Goal: Task Accomplishment & Management: Use online tool/utility

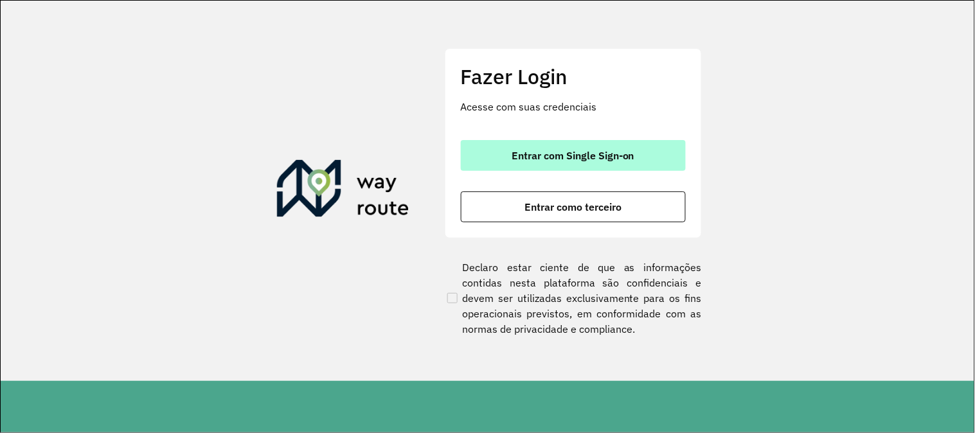
click at [555, 155] on span "Entrar com Single Sign-on" at bounding box center [573, 155] width 123 height 10
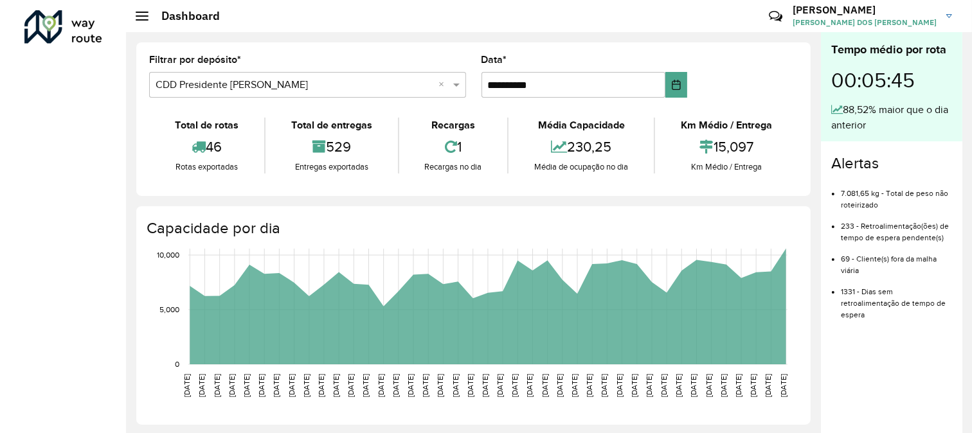
click at [140, 15] on span at bounding box center [142, 15] width 13 height 1
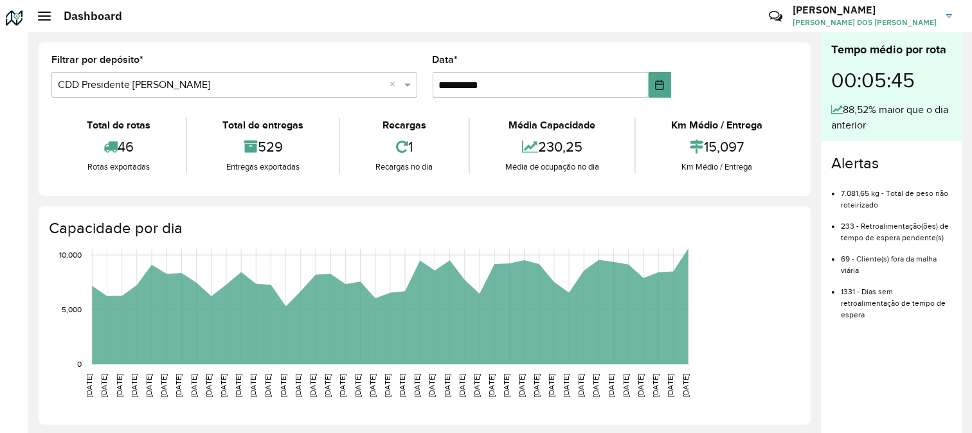
click at [43, 22] on div "Dashboard" at bounding box center [80, 16] width 84 height 14
click at [54, 11] on h2 "Dashboard" at bounding box center [86, 16] width 71 height 14
click at [50, 13] on div "Dashboard" at bounding box center [80, 16] width 84 height 14
click at [42, 15] on span at bounding box center [44, 15] width 13 height 1
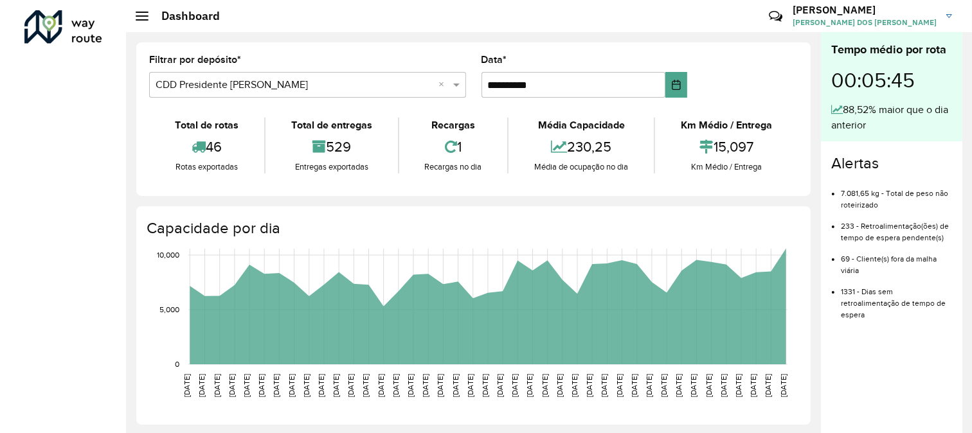
click at [24, 21] on div at bounding box center [63, 26] width 78 height 33
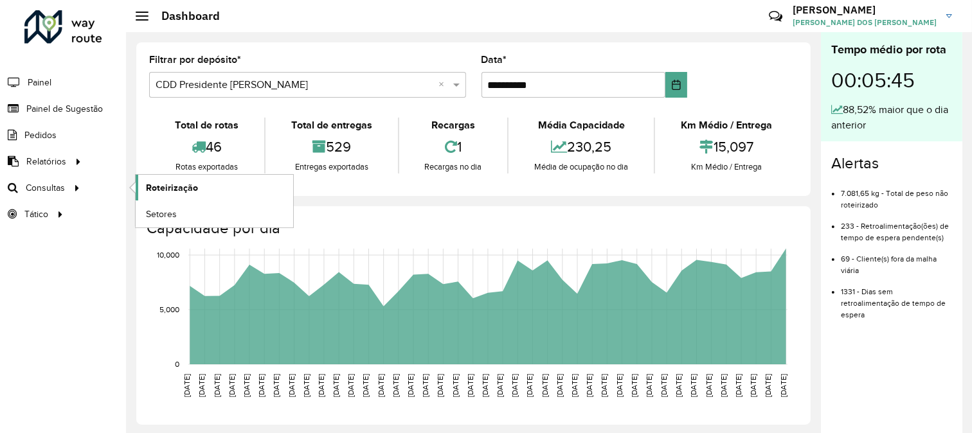
click at [166, 190] on span "Roteirização" at bounding box center [172, 188] width 52 height 14
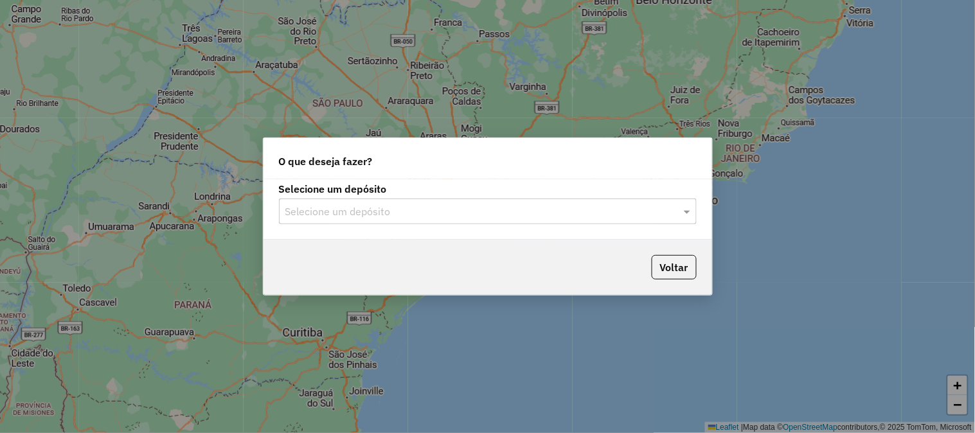
click at [312, 224] on div "Selecione um depósito" at bounding box center [488, 212] width 418 height 26
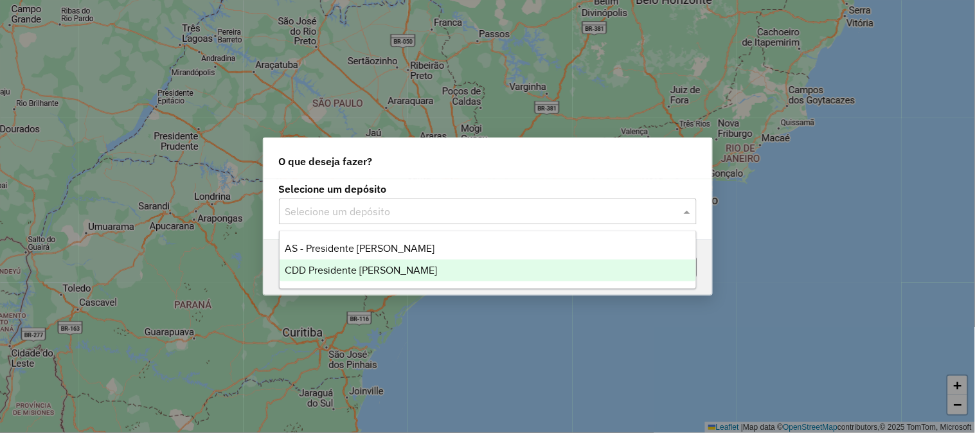
click at [325, 266] on span "CDD Presidente Prudente" at bounding box center [361, 270] width 152 height 11
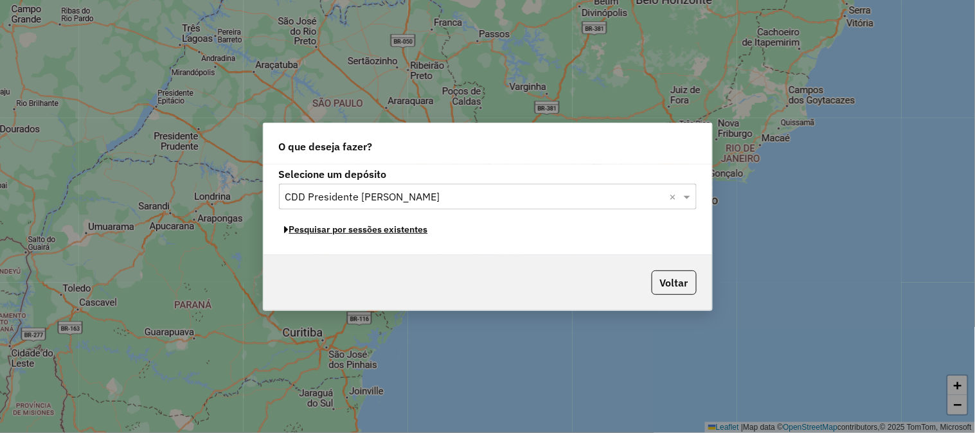
click at [350, 233] on button "Pesquisar por sessões existentes" at bounding box center [356, 230] width 155 height 20
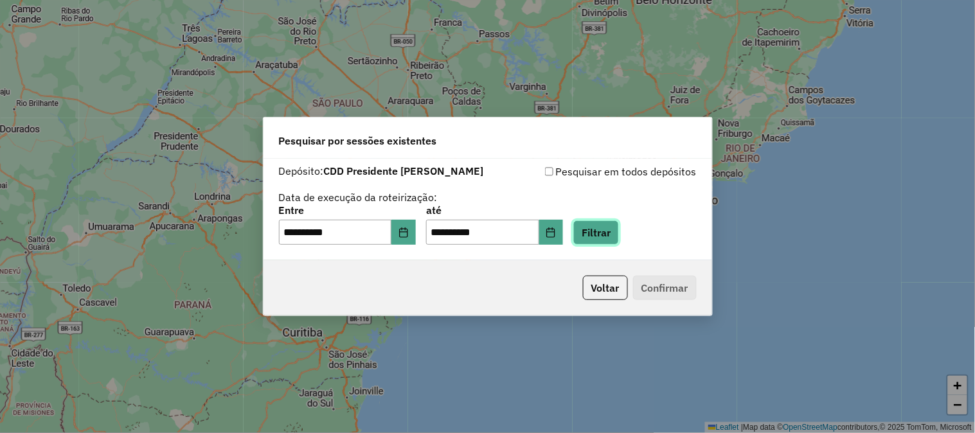
click at [619, 239] on button "Filtrar" at bounding box center [597, 233] width 46 height 24
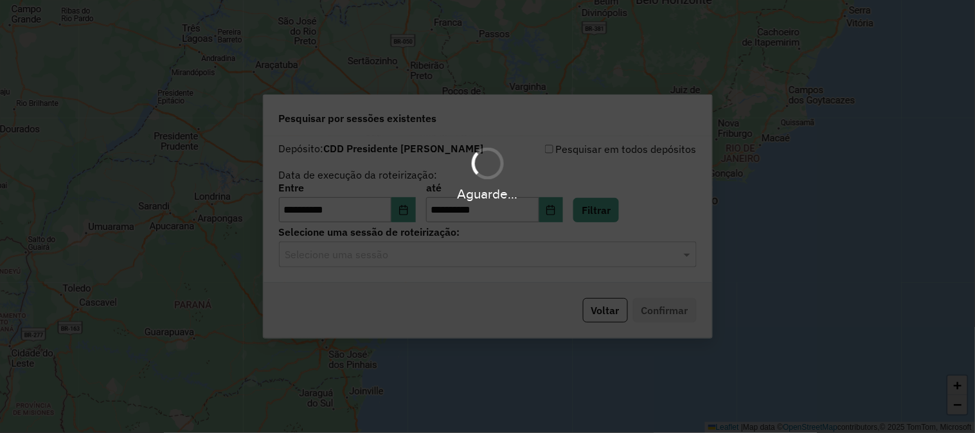
click at [371, 260] on input "text" at bounding box center [474, 255] width 379 height 15
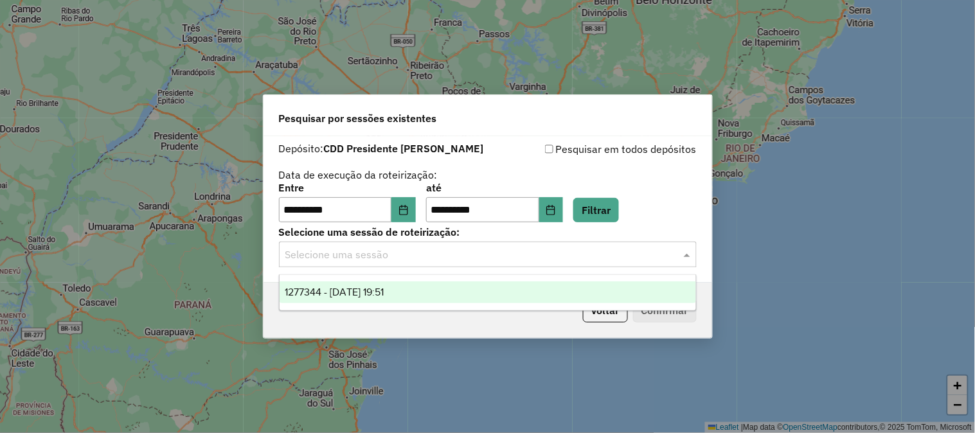
click at [348, 289] on span "1277344 - 17/09/2025 19:51" at bounding box center [334, 292] width 99 height 11
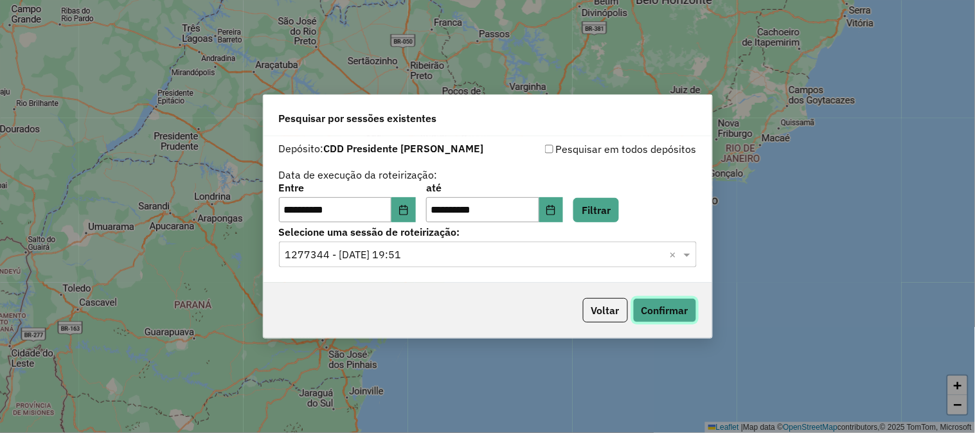
click at [667, 315] on button "Confirmar" at bounding box center [665, 310] width 64 height 24
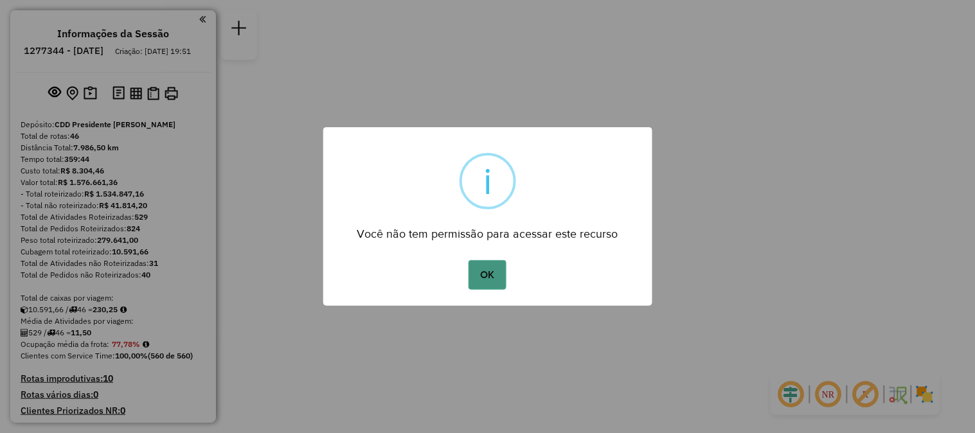
click at [490, 273] on button "OK" at bounding box center [488, 275] width 38 height 30
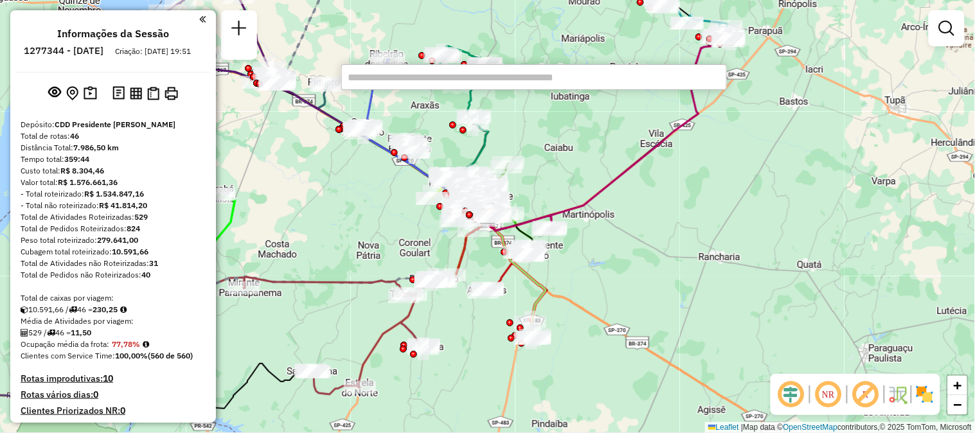
scroll to position [3160, 0]
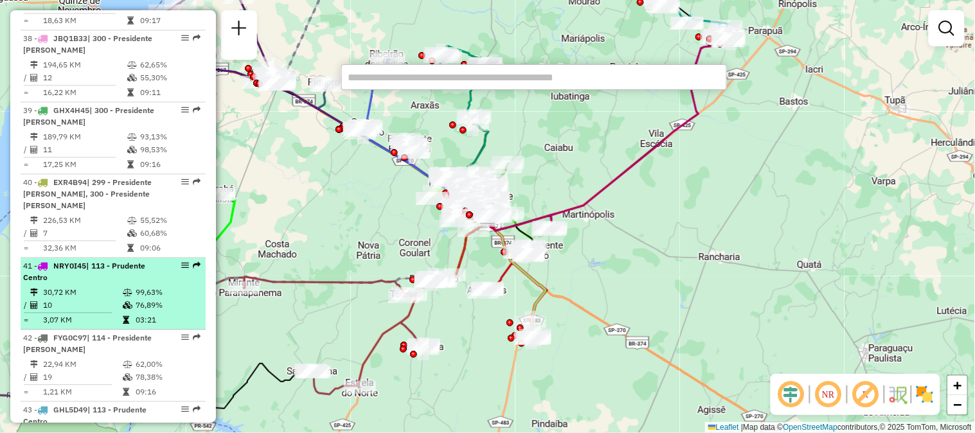
click at [75, 260] on div "41 - NRY0I45 | 113 - Prudente Centro" at bounding box center [91, 271] width 136 height 23
select select "**********"
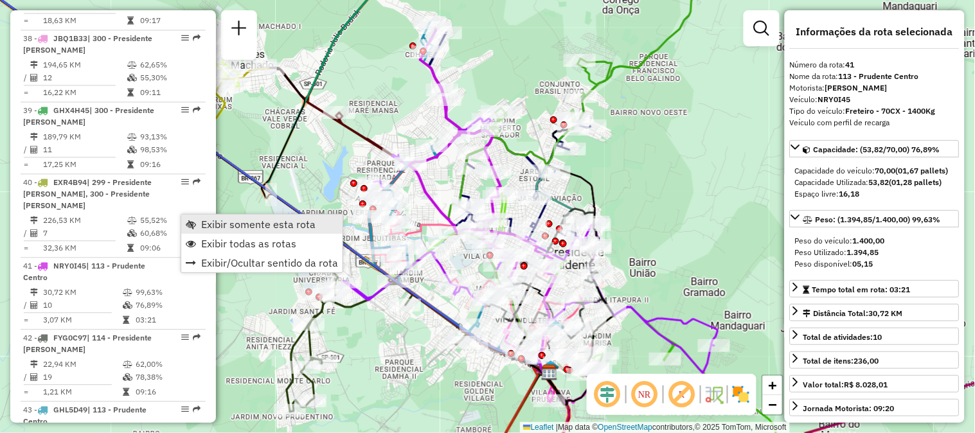
click at [210, 223] on span "Exibir somente esta rota" at bounding box center [258, 224] width 114 height 10
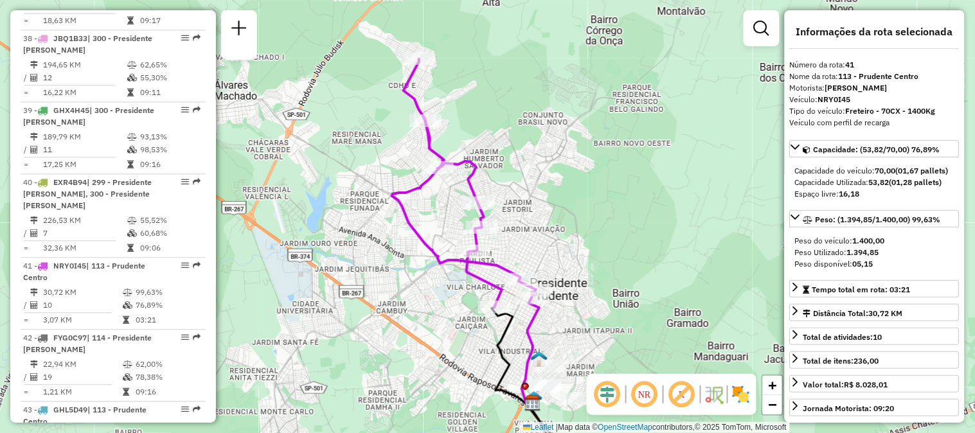
drag, startPoint x: 667, startPoint y: 209, endPoint x: 650, endPoint y: 240, distance: 35.7
click at [650, 240] on div "Janela de atendimento Grade de atendimento Capacidade Transportadoras Veículos …" at bounding box center [487, 216] width 975 height 433
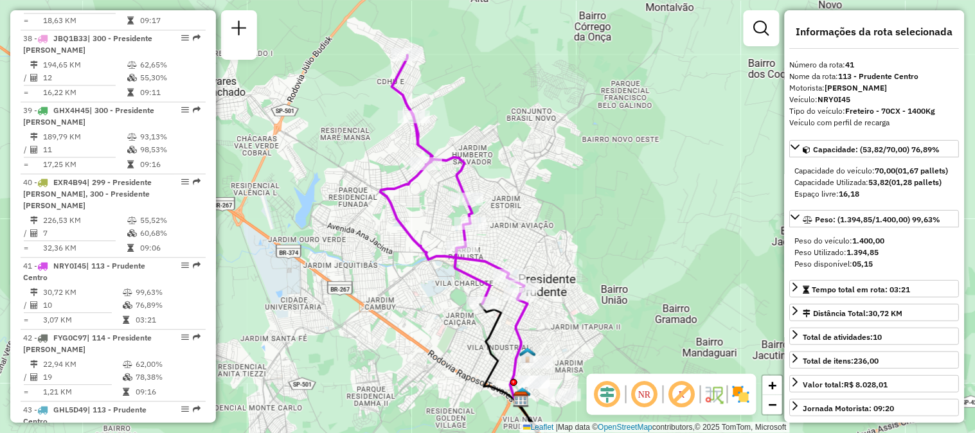
drag, startPoint x: 646, startPoint y: 240, endPoint x: 635, endPoint y: 237, distance: 12.2
click at [635, 237] on div "Janela de atendimento Grade de atendimento Capacidade Transportadoras Veículos …" at bounding box center [487, 216] width 975 height 433
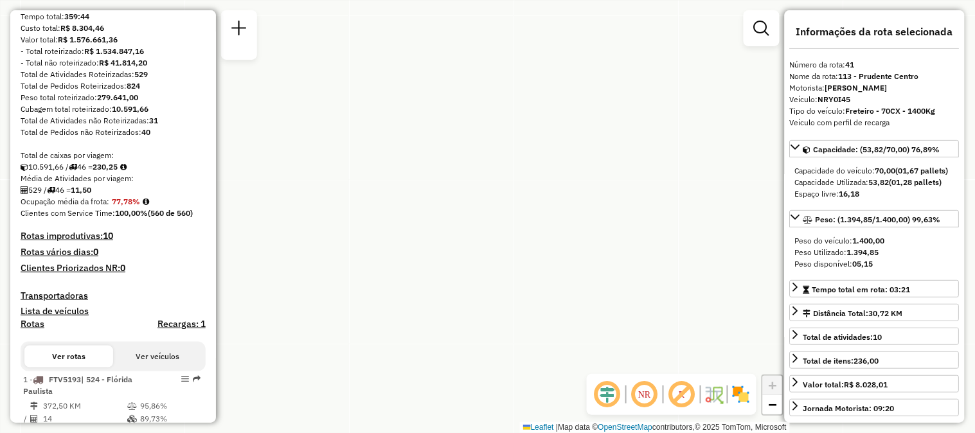
scroll to position [0, 0]
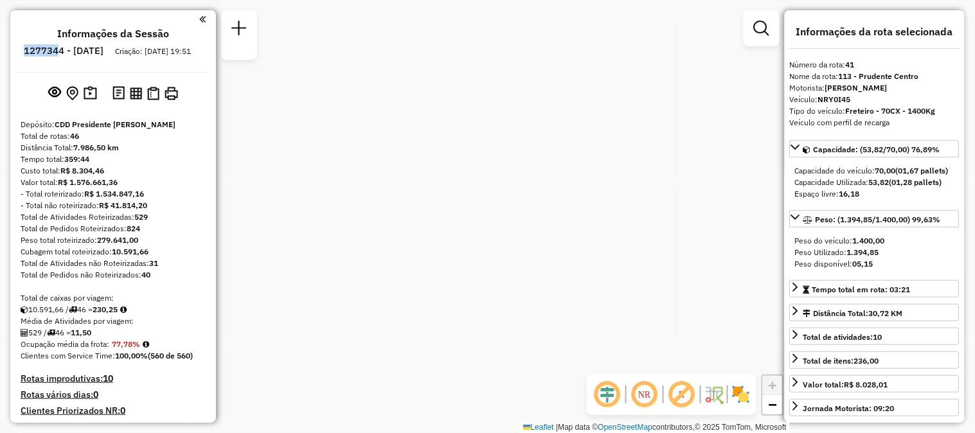
drag, startPoint x: 60, startPoint y: 50, endPoint x: 96, endPoint y: 53, distance: 36.1
click at [96, 53] on h6 "1277344 - [DATE]" at bounding box center [64, 51] width 80 height 12
copy h6 "1277344"
